Goal: Communication & Community: Answer question/provide support

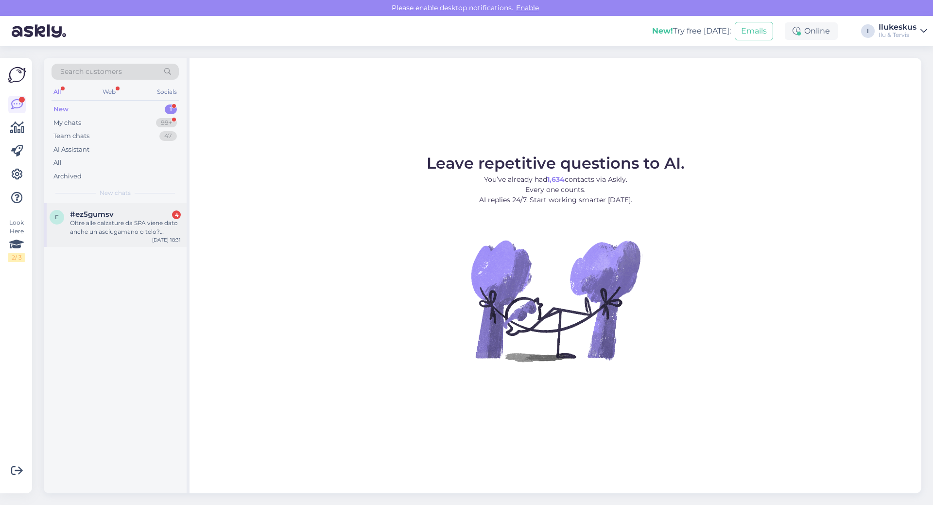
click at [120, 228] on div "Oltre alle calzature da SPA viene dato anche un asciugamano o telo?oppure va no…" at bounding box center [125, 228] width 111 height 18
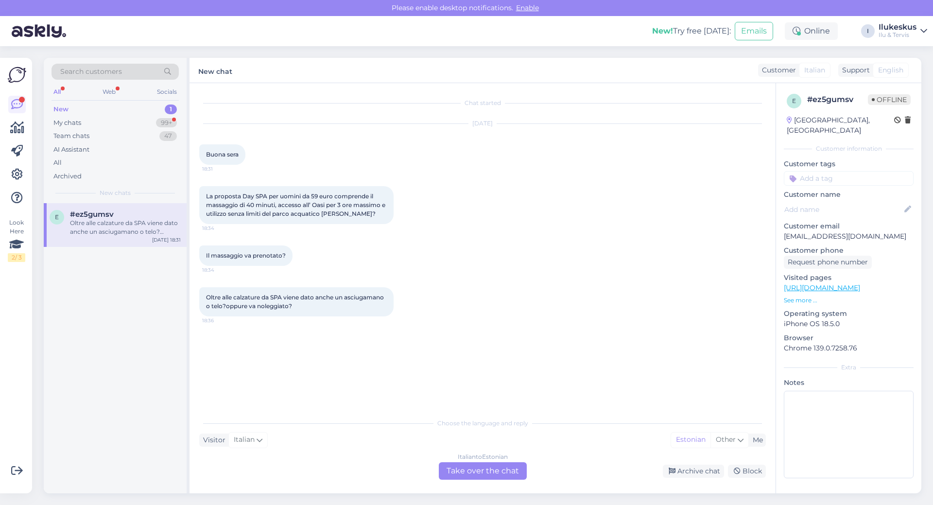
click at [468, 472] on div "Italian to Estonian Take over the chat" at bounding box center [483, 471] width 88 height 18
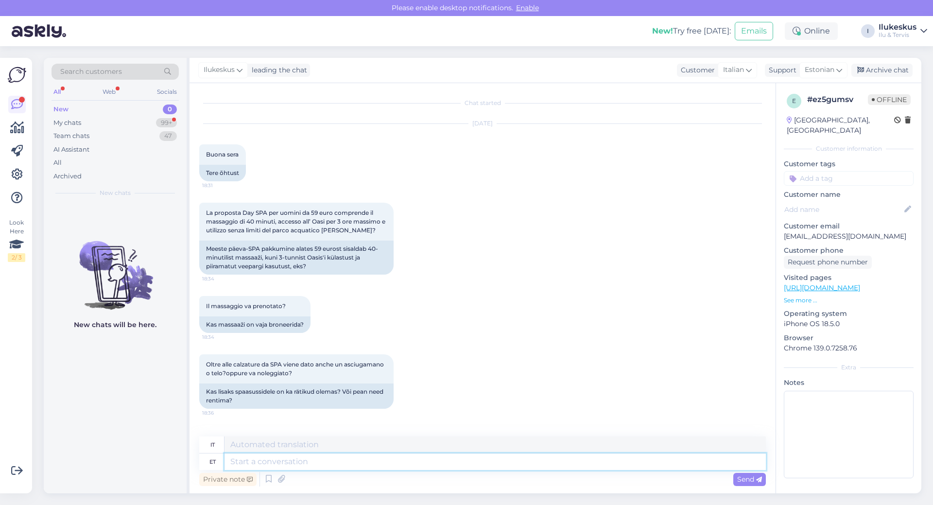
click at [236, 463] on textarea at bounding box center [496, 462] width 542 height 17
type textarea "Massaaz t"
type textarea "Massaggio"
type textarea "Massaaz tuleb"
type textarea "Il massaggio sta arrivando"
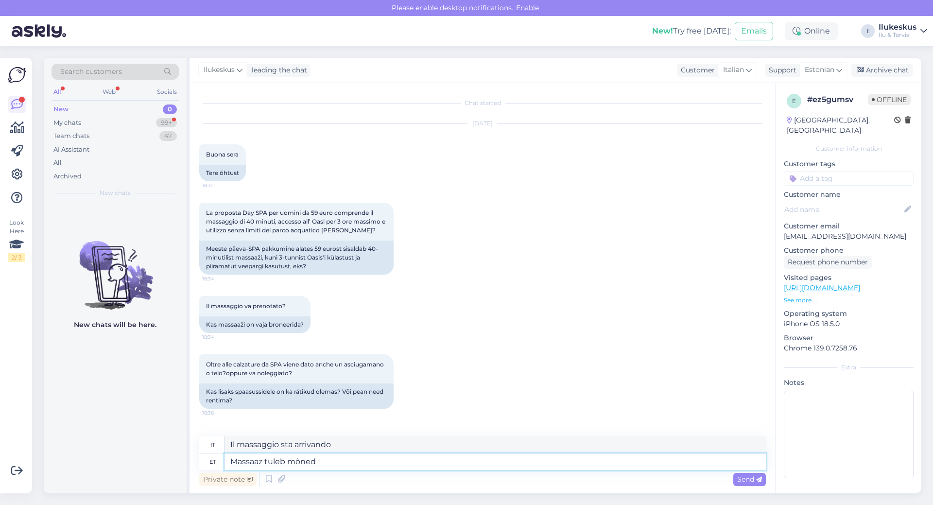
type textarea "Massaaz tuleb mõned p"
type textarea "Il massaggio è disponibile in alcuni"
type textarea "Massaaz tuleb mõned päevad e"
type textarea "Il massaggio arriverà tra qualche giorno."
type textarea "Massaaz tuleb mõned päevad ette b"
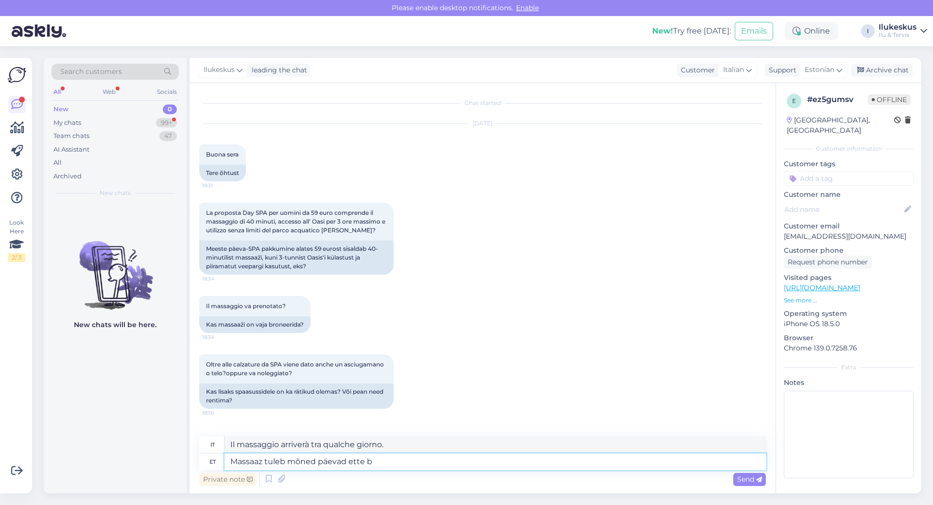
type textarea "Il massaggio verrà effettuato con qualche giorno di anticipo."
type textarea "Massaaz tuleb mõned päevad ette broneerida."
type textarea "I massaggi devono essere prenotati con qualche giorno di anticipo."
type textarea "Massaaz tuleb mõned päevad ette broneerida."
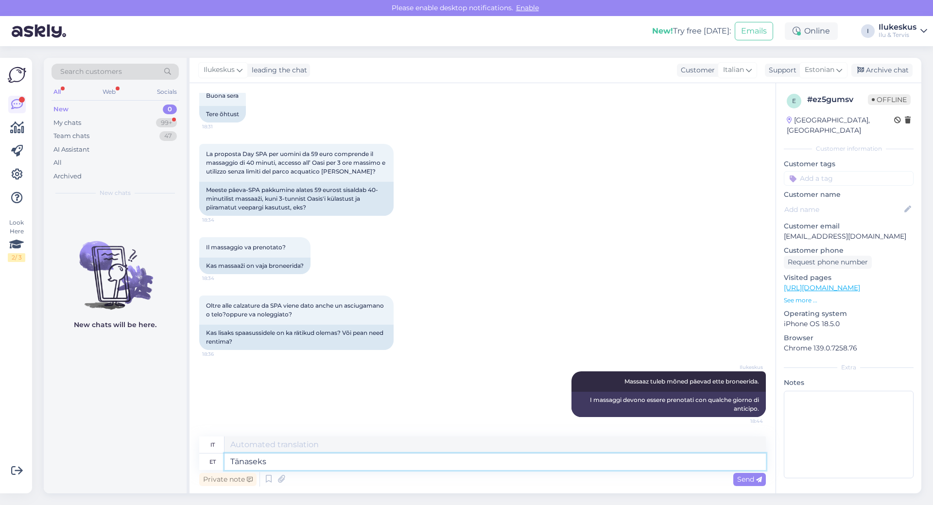
type textarea "Tänaseks e"
type textarea "Per oggi"
type textarea "Tänaseks ei o"
type textarea "Nessun oggi"
type textarea "Tänaseks ei ole v"
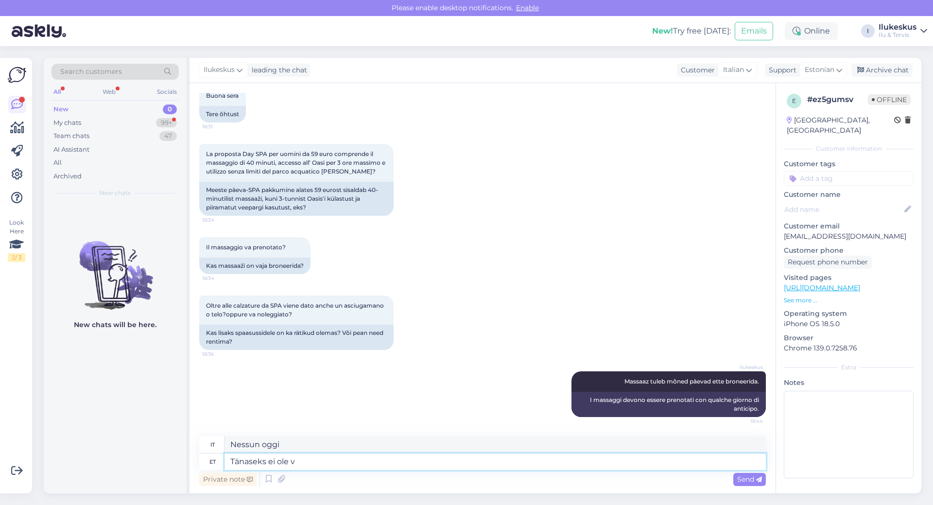
type textarea "Ad oggi non esiste"
type textarea "Tänaseks ei ole vabu a"
type textarea "Non disponibile oggi"
type textarea "Tänaseks ei ole vabu aegu."
type textarea "Oggi non ci sono momenti liberi."
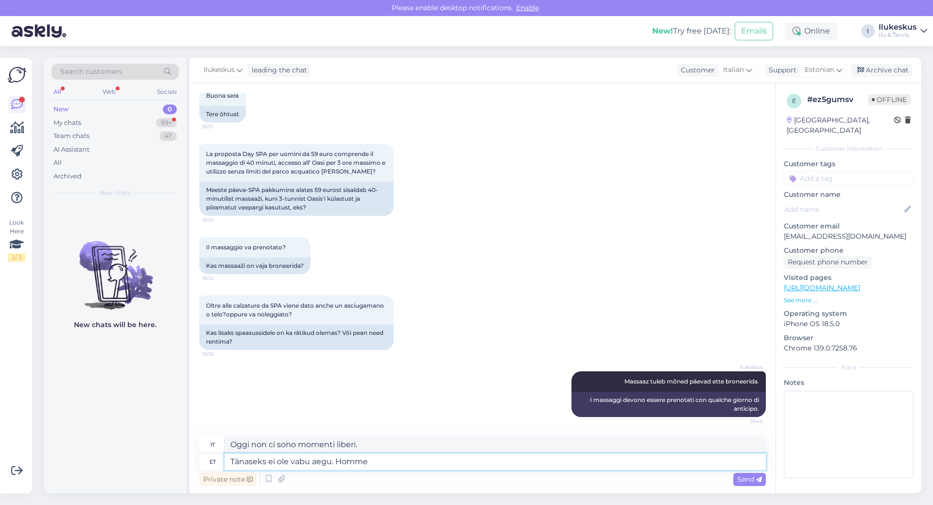
type textarea "Tänaseks ei ole vabu aegu. Homme"
type textarea "Non ci sono momenti liberi oggi. [GEOGRAPHIC_DATA]"
type textarea "Tänaseks ei ole vabu aegu. Homme oleme s"
type textarea "Non ci sono momenti liberi oggi. Domani saremo"
type textarea "Tänaseks ei ole vabu aegu. Homme oleme suletud,"
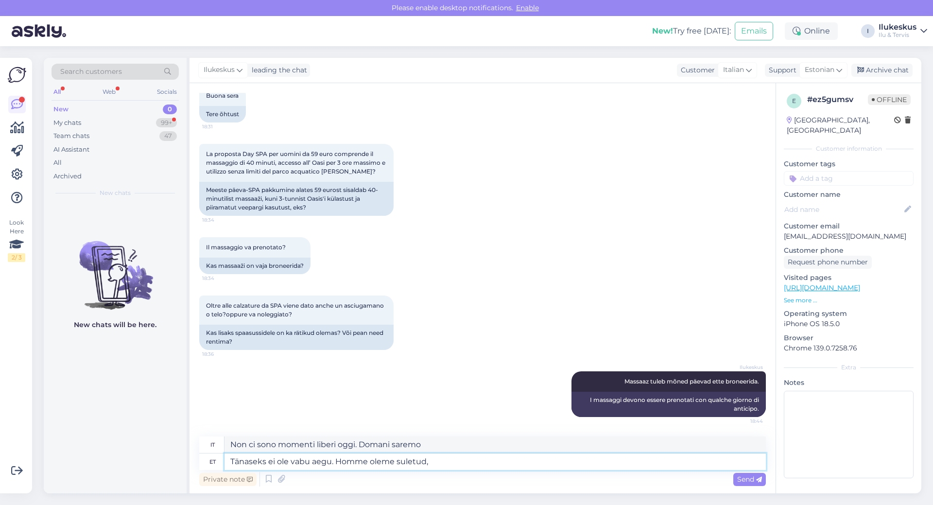
type textarea "Non ci sono orari disponibili oggi. Domani siamo chiusi."
type textarea "Tänaseks ei ole vabu aegu. Homme oleme suletud."
type textarea "Non ci sono appuntamenti disponibili oggi. Domani siamo chiusi."
type textarea "Tänaseks ei ole vabu aegu. Homme oleme suletud."
click at [749, 473] on div "Send" at bounding box center [750, 479] width 33 height 13
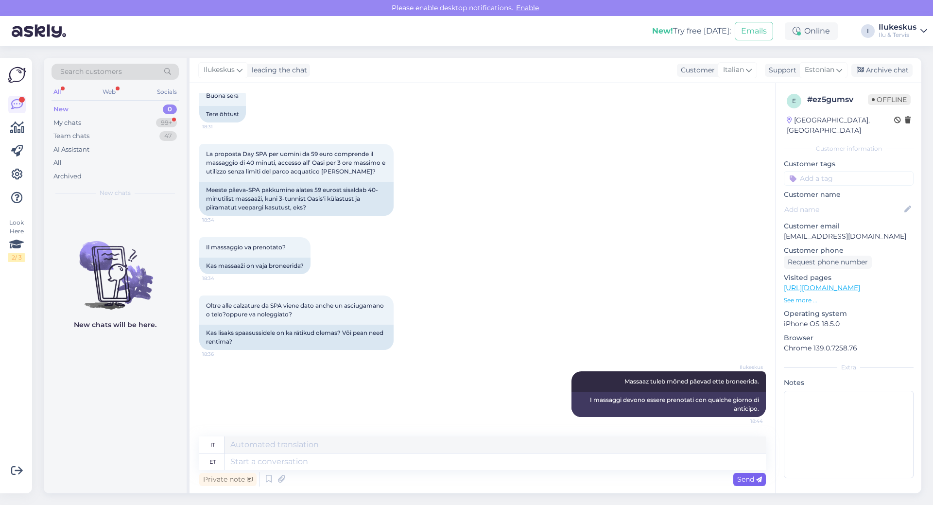
scroll to position [126, 0]
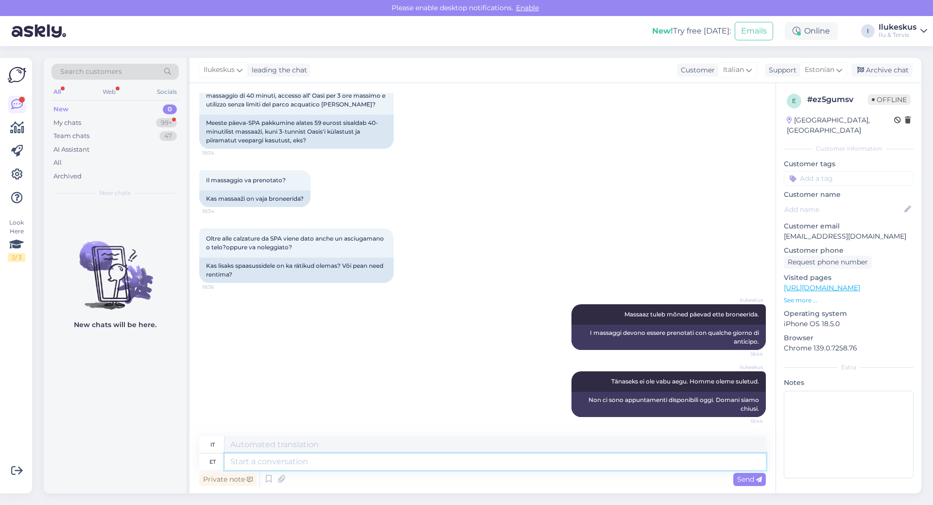
click at [238, 459] on textarea at bounding box center [496, 462] width 542 height 17
type textarea "Rätikud on"
type textarea "Asciugamani"
type textarea "Rätikud on s"
type textarea "Gli asciugamani sono"
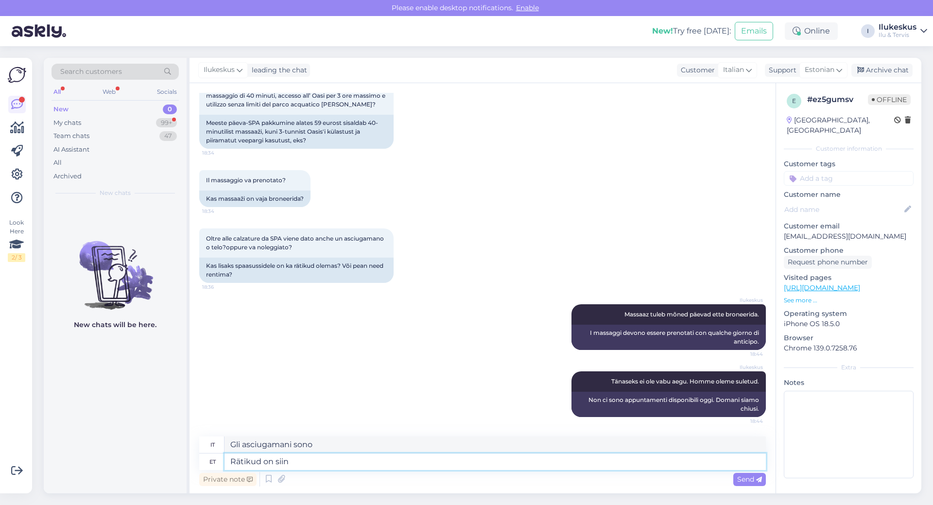
type textarea "Rätikud on siin o"
type textarea "Gli asciugamani sono qui."
type textarea "Rätikud on siin olemas."
click at [743, 476] on span "Send" at bounding box center [750, 479] width 25 height 9
